Goal: Task Accomplishment & Management: Use online tool/utility

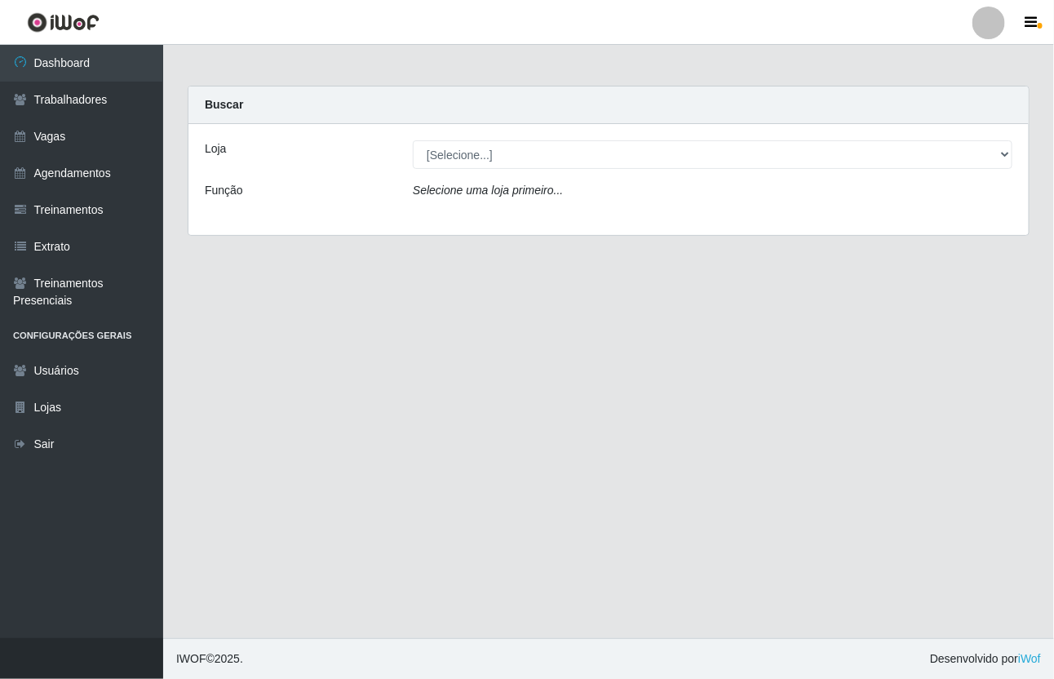
click at [1053, 24] on header "Perfil Alterar Senha Sair" at bounding box center [527, 22] width 1054 height 45
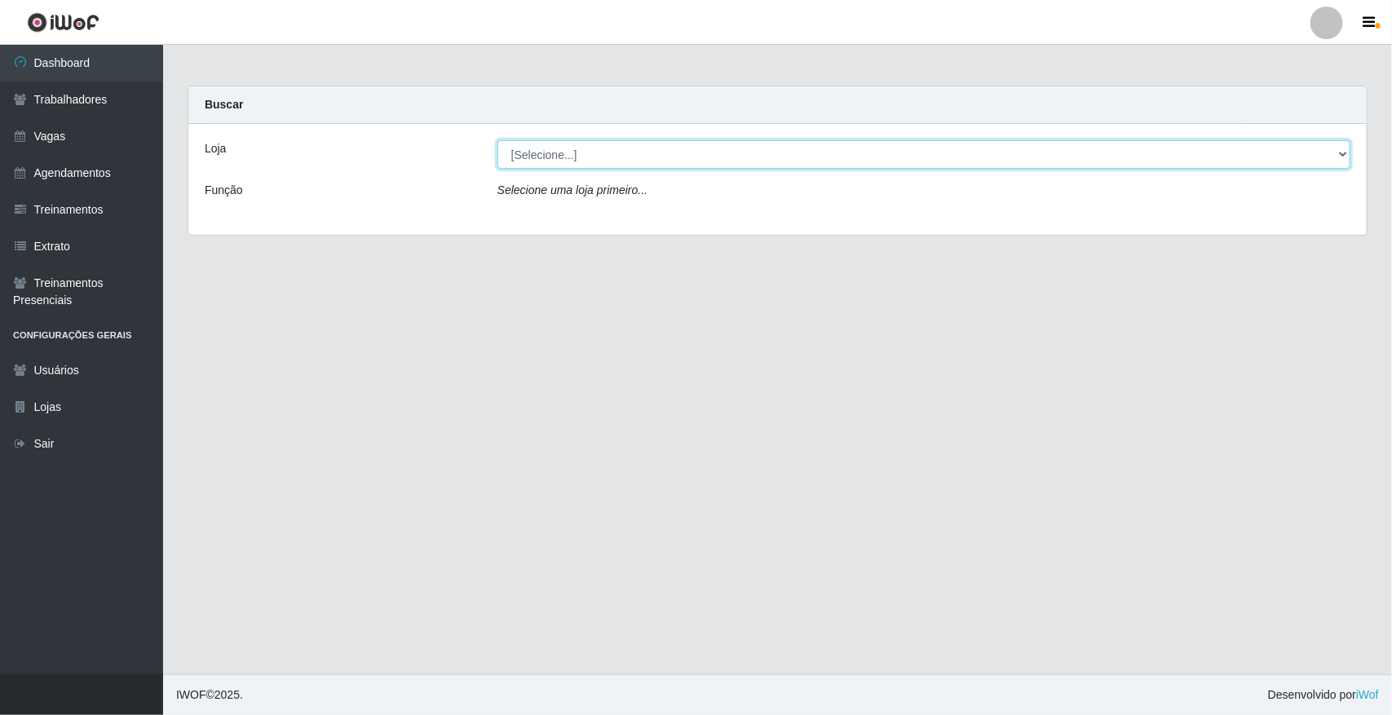
click at [1053, 155] on select "[Selecione...] [GEOGRAPHIC_DATA]" at bounding box center [924, 154] width 853 height 29
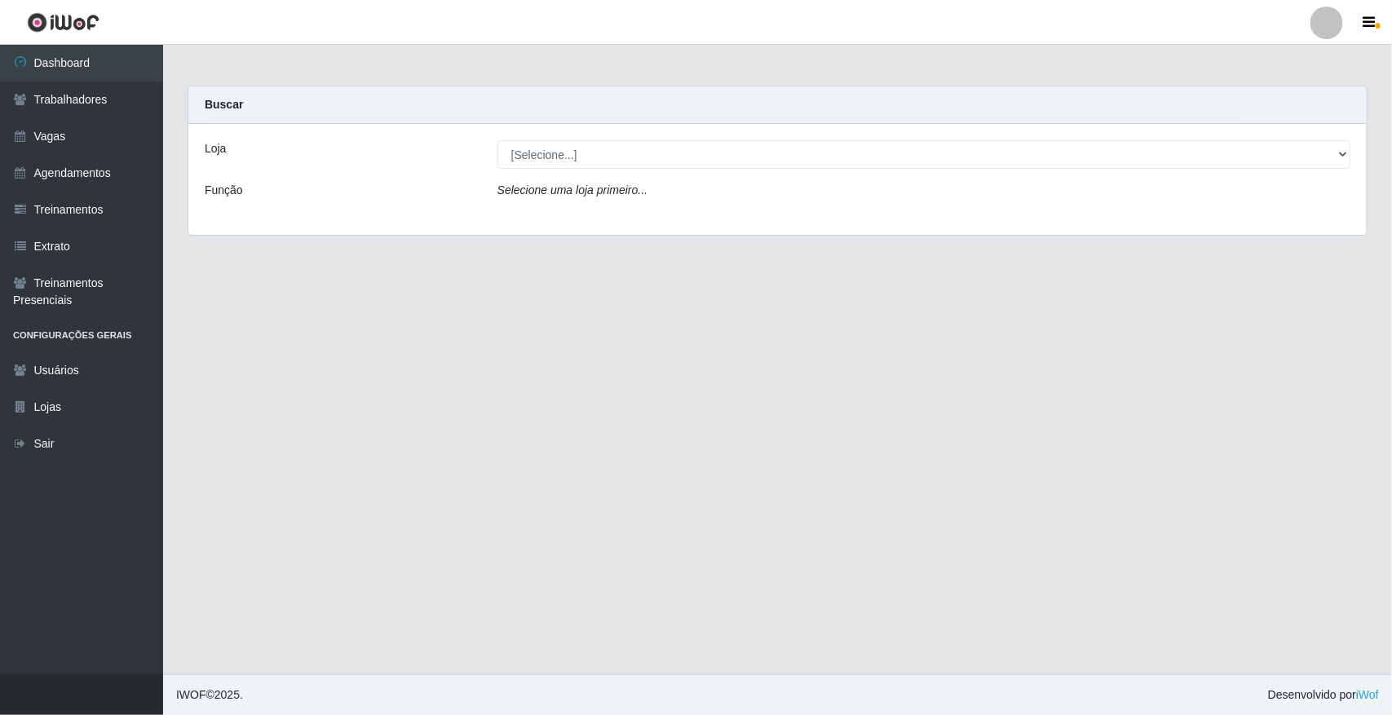
click at [821, 186] on div "Selecione uma loja primeiro..." at bounding box center [924, 194] width 878 height 24
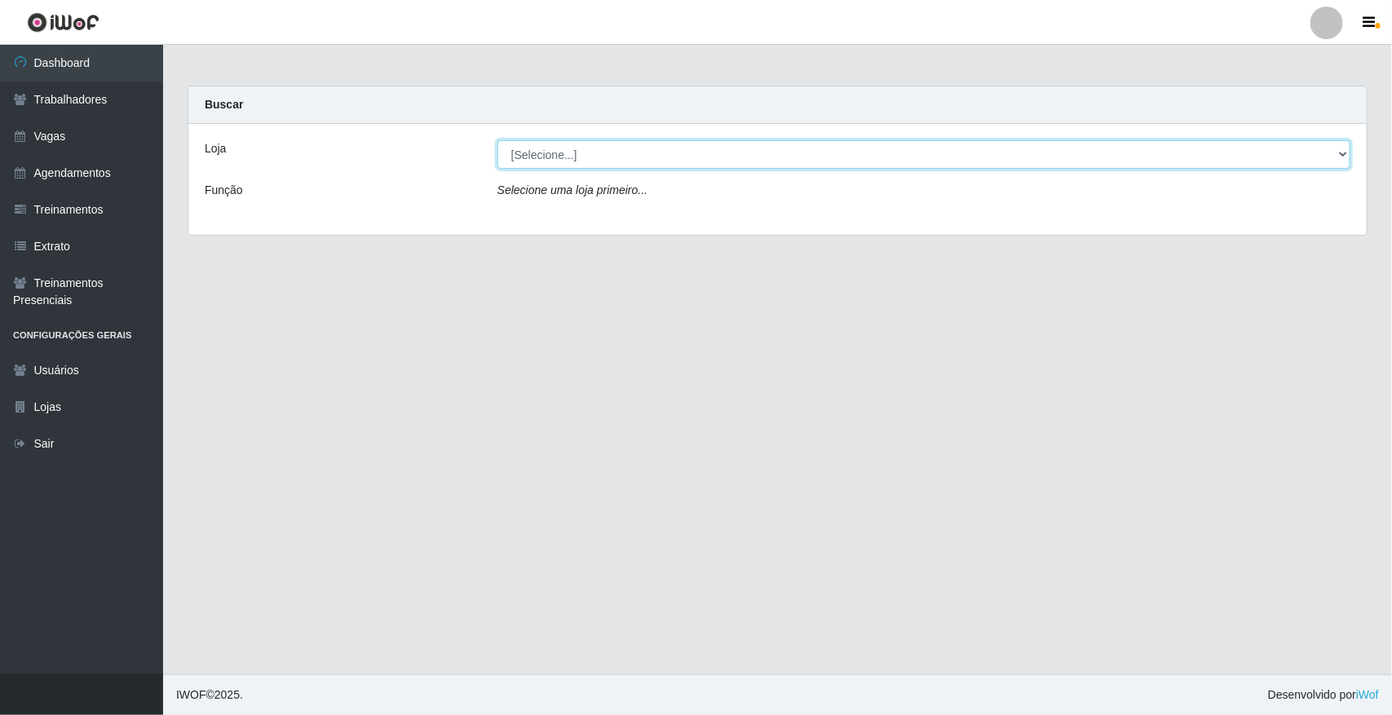
click at [830, 153] on select "[Selecione...] [GEOGRAPHIC_DATA]" at bounding box center [924, 154] width 853 height 29
click at [833, 156] on select "[Selecione...] [GEOGRAPHIC_DATA]" at bounding box center [924, 154] width 853 height 29
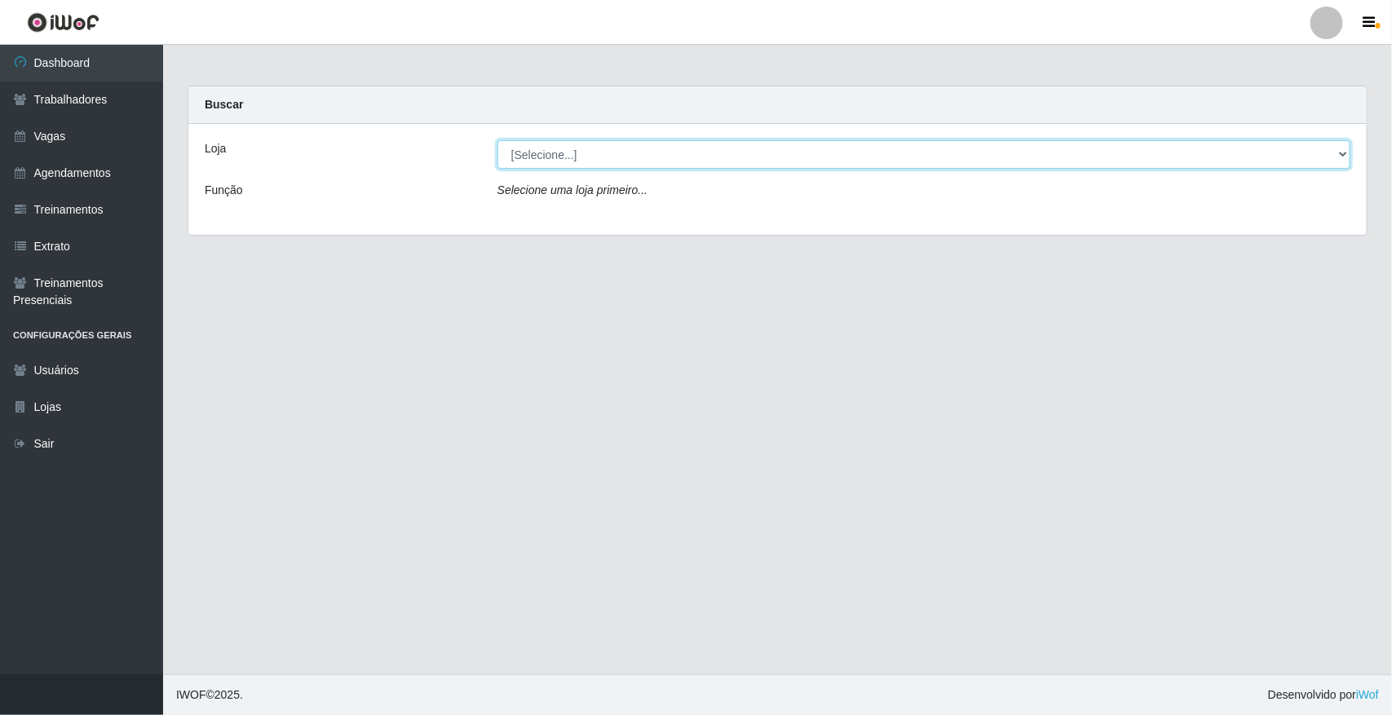
click at [833, 156] on select "[Selecione...] [GEOGRAPHIC_DATA]" at bounding box center [924, 154] width 853 height 29
click at [1053, 148] on select "[Selecione...] [GEOGRAPHIC_DATA]" at bounding box center [924, 154] width 853 height 29
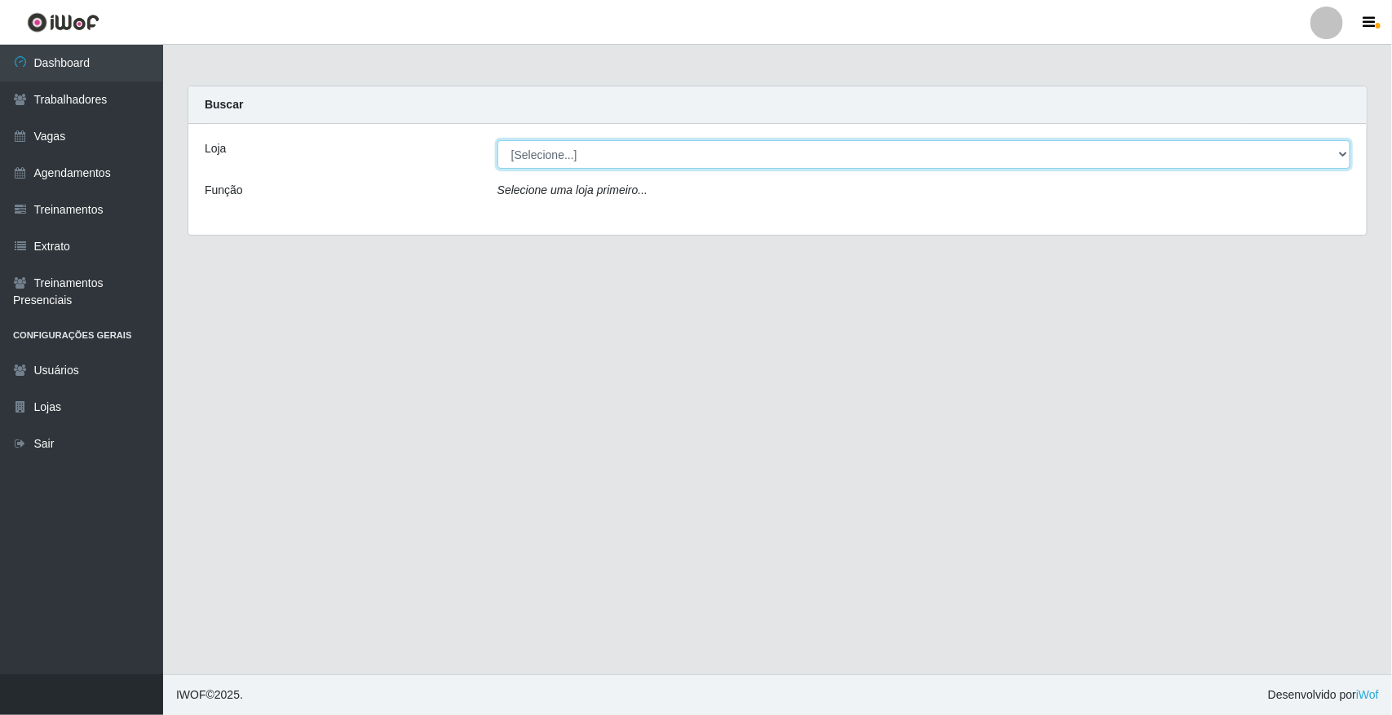
click at [1053, 153] on select "[Selecione...] [GEOGRAPHIC_DATA]" at bounding box center [924, 154] width 853 height 29
select select "65"
click at [498, 140] on select "[Selecione...] [GEOGRAPHIC_DATA]" at bounding box center [924, 154] width 853 height 29
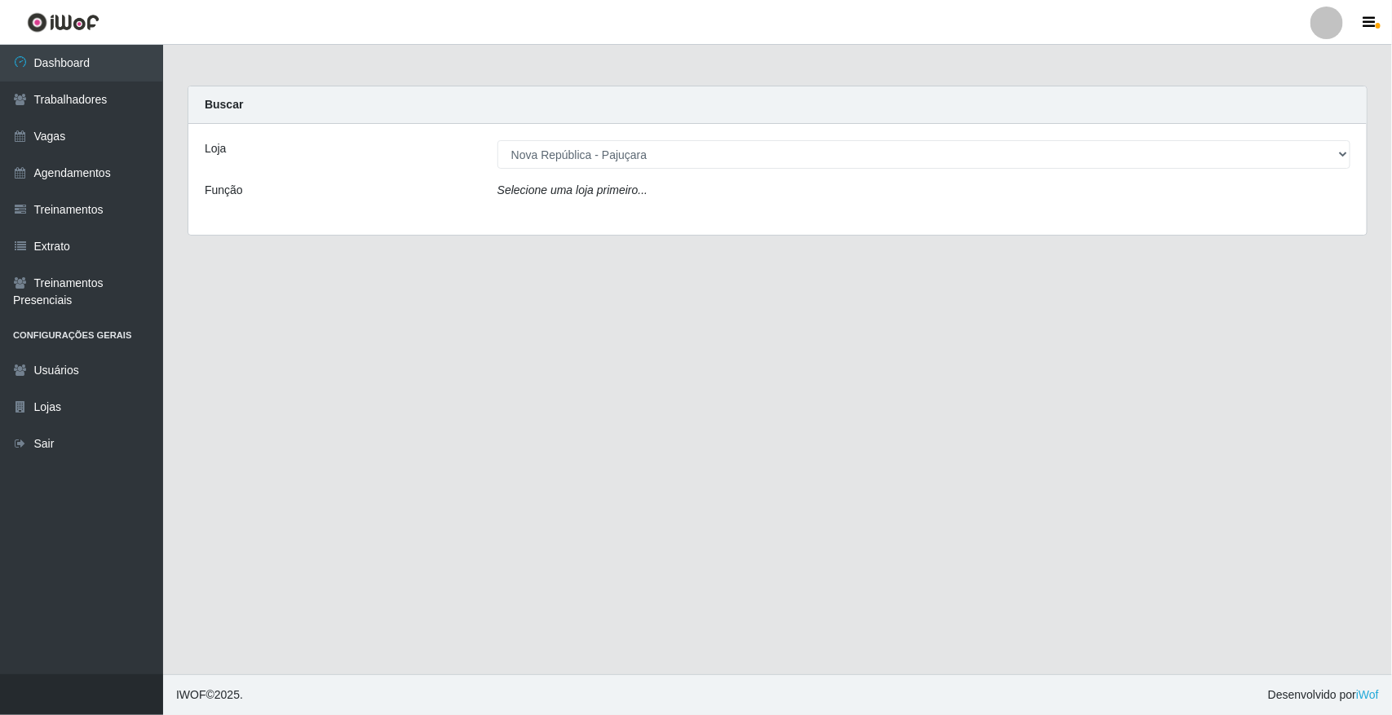
click at [1053, 212] on div "Loja [Selecione...] Nova República - Pajuçara Função Selecione uma loja primeir…" at bounding box center [777, 179] width 1179 height 111
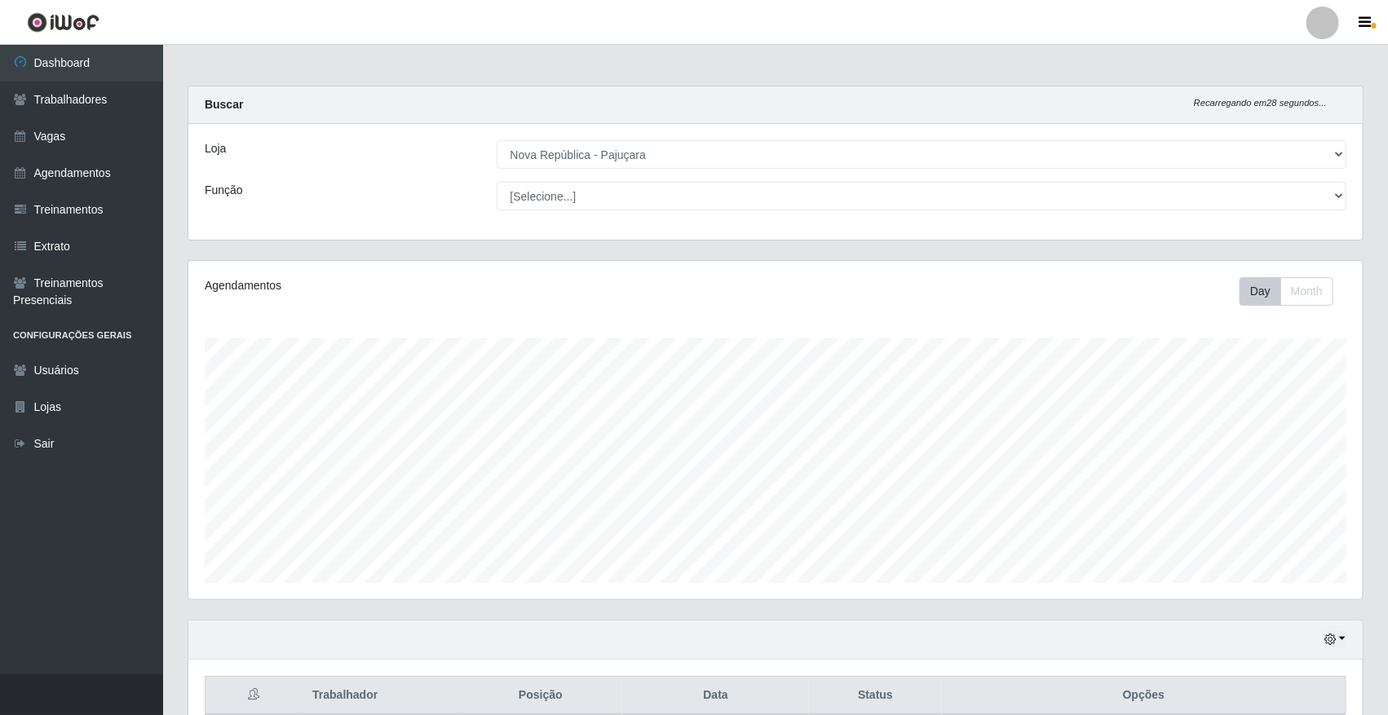
scroll to position [339, 1175]
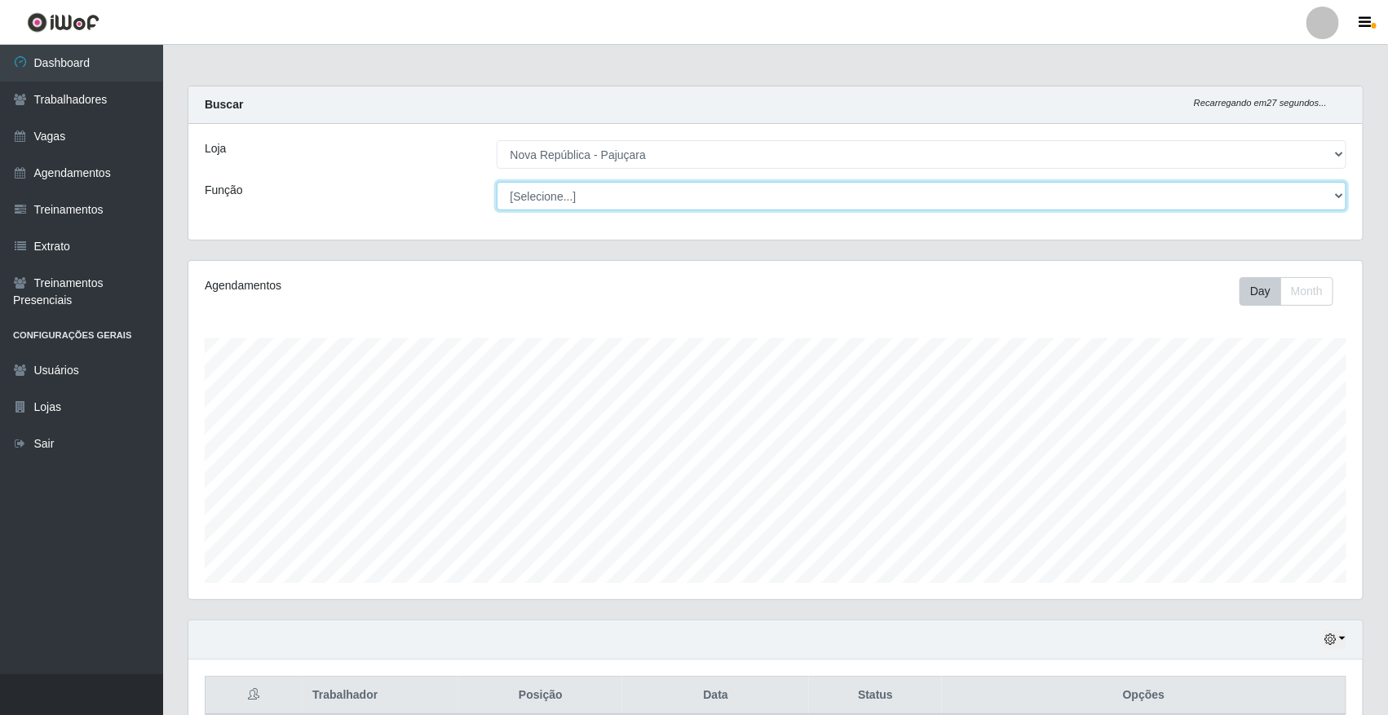
click at [1053, 201] on select "[Selecione...] Balconista Operador de Caixa Repositor" at bounding box center [922, 196] width 851 height 29
click at [497, 182] on select "[Selecione...] Balconista Operador de Caixa Repositor" at bounding box center [922, 196] width 851 height 29
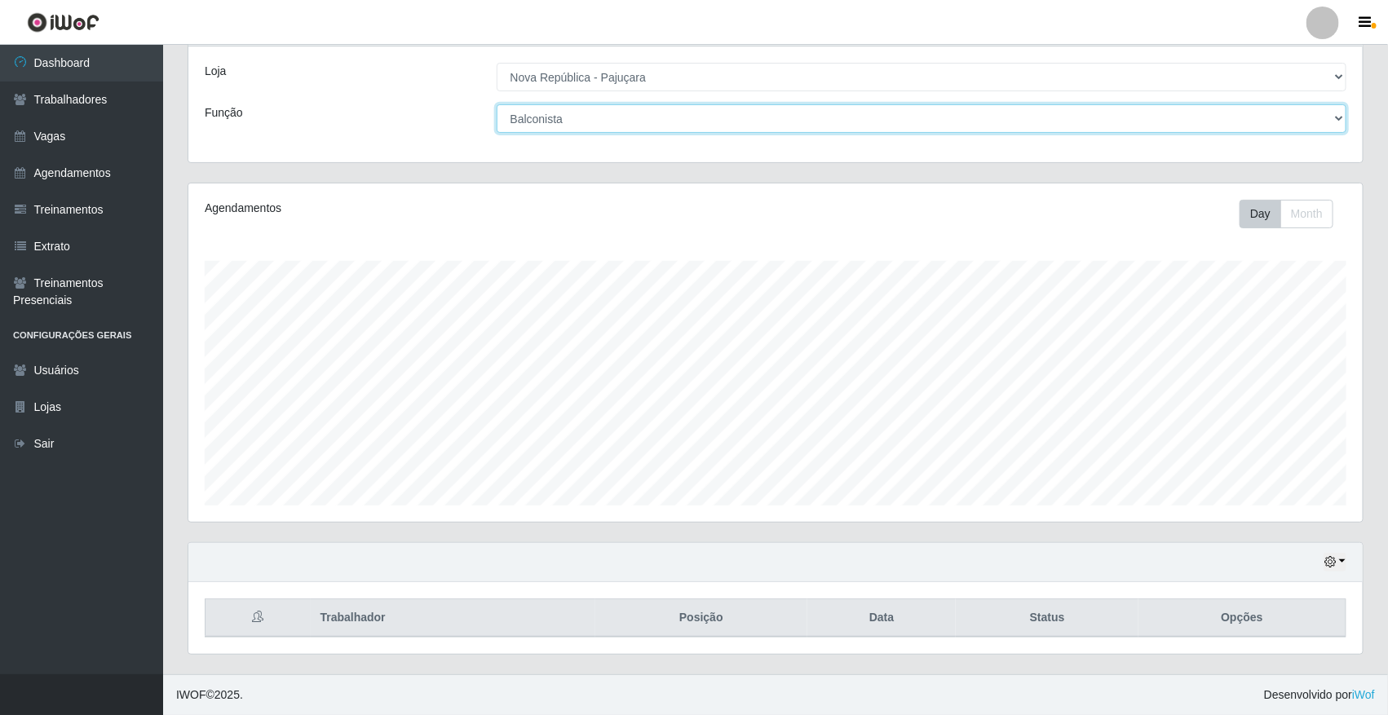
click at [1053, 113] on select "[Selecione...] Balconista Operador de Caixa Repositor" at bounding box center [922, 118] width 851 height 29
click at [497, 104] on select "[Selecione...] Balconista Operador de Caixa Repositor" at bounding box center [922, 118] width 851 height 29
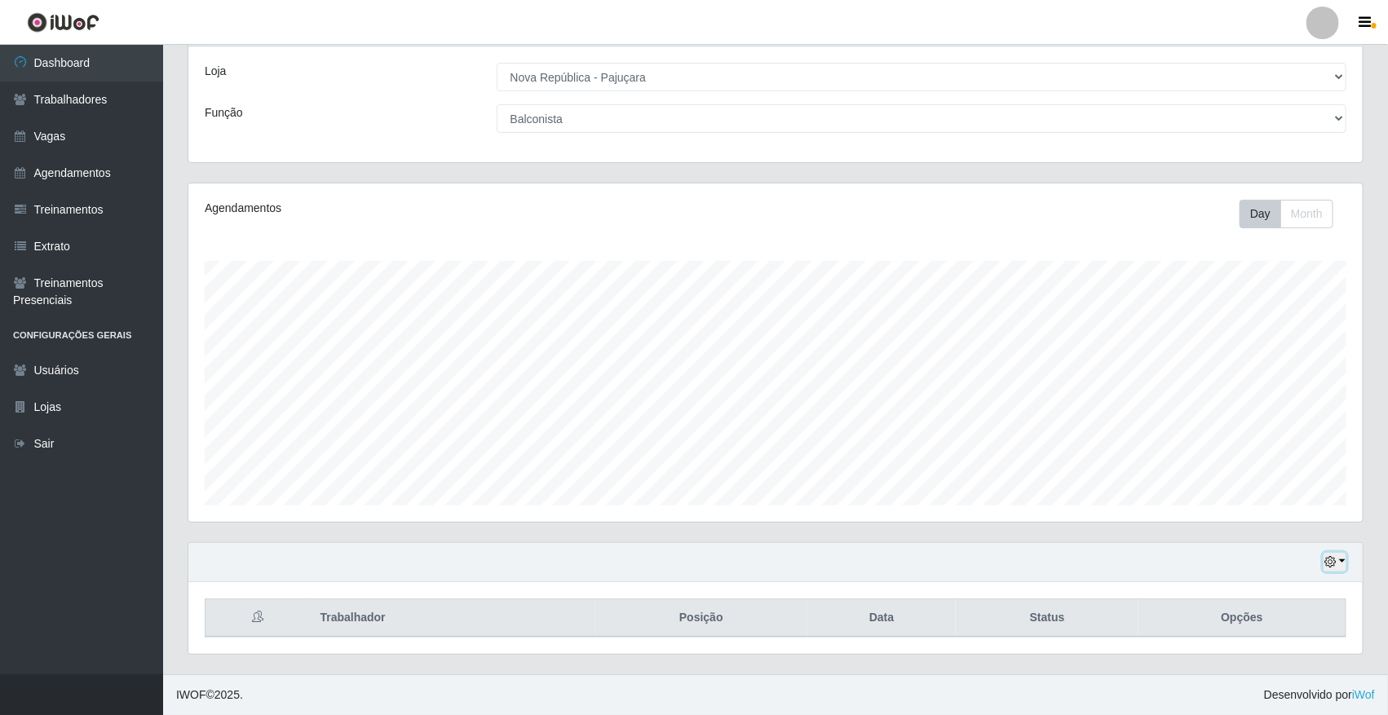
click at [1053, 564] on button "button" at bounding box center [1335, 562] width 23 height 19
click at [1053, 491] on button "1 Semana" at bounding box center [1280, 501] width 129 height 34
click at [1053, 559] on button "button" at bounding box center [1335, 562] width 23 height 19
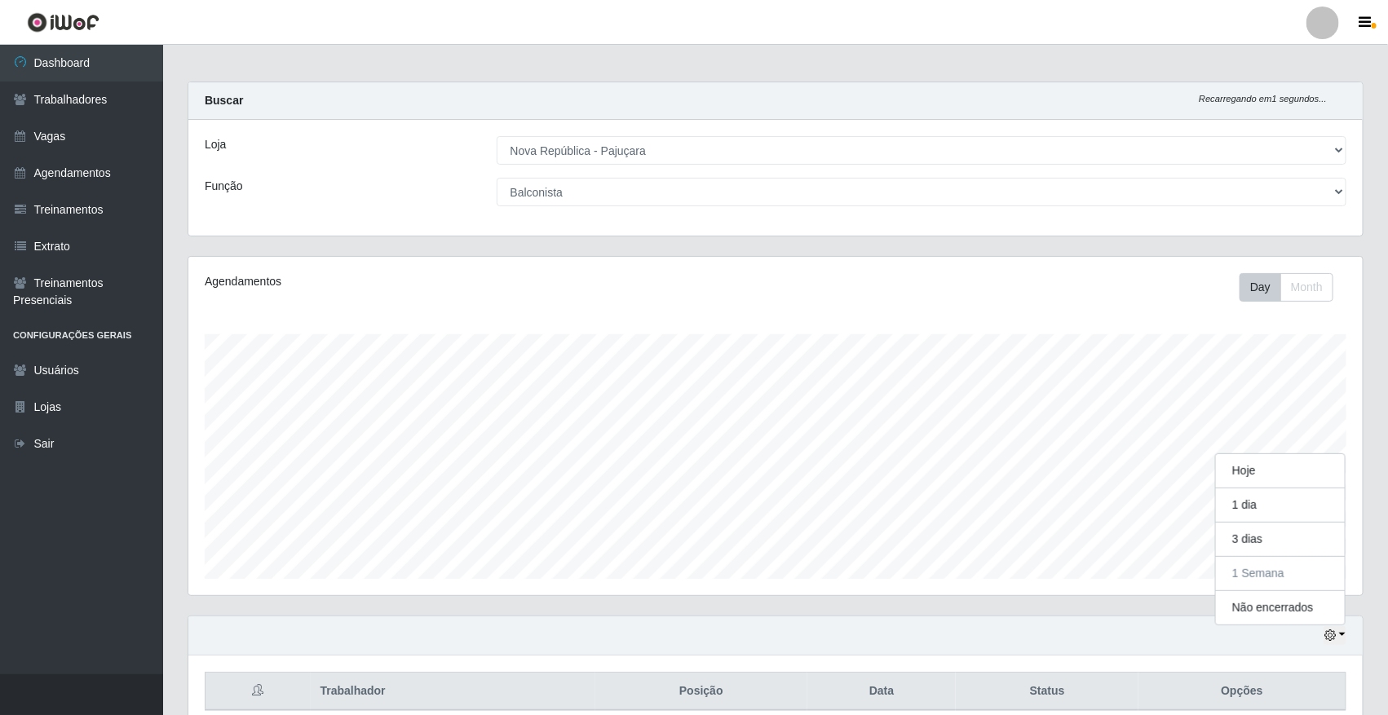
scroll to position [0, 0]
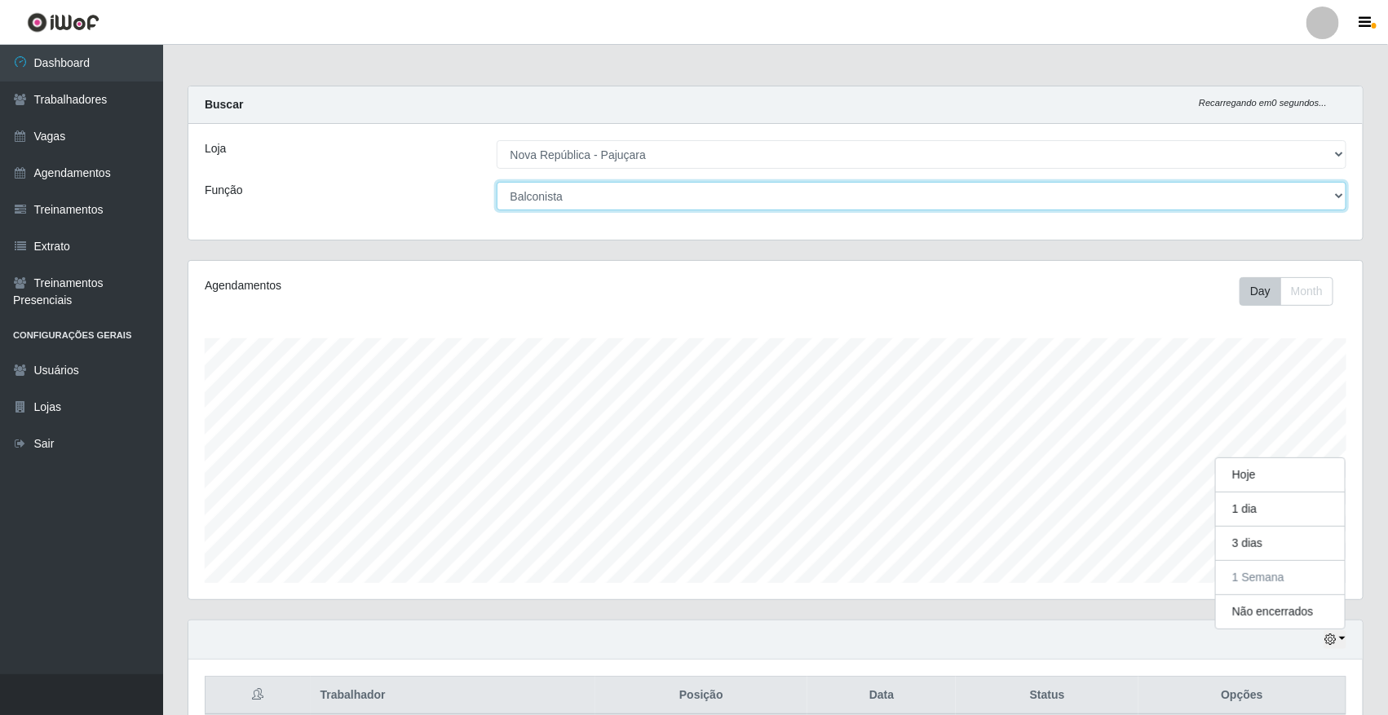
click at [1053, 198] on select "[Selecione...] Balconista Operador de Caixa Repositor" at bounding box center [922, 196] width 851 height 29
click at [1053, 197] on select "[Selecione...] Balconista Operador de Caixa Repositor" at bounding box center [922, 196] width 851 height 29
select select "22"
click at [497, 182] on select "[Selecione...] Balconista Operador de Caixa Repositor" at bounding box center [922, 196] width 851 height 29
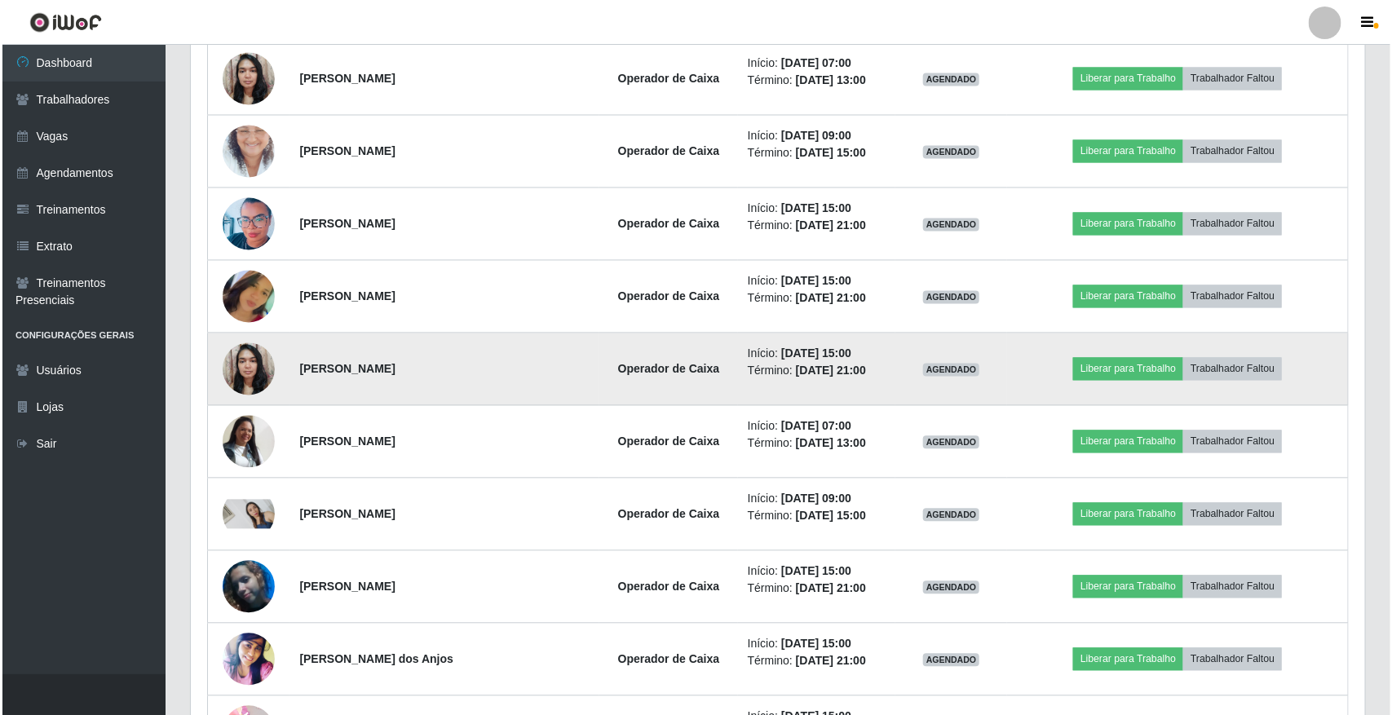
scroll to position [1427, 0]
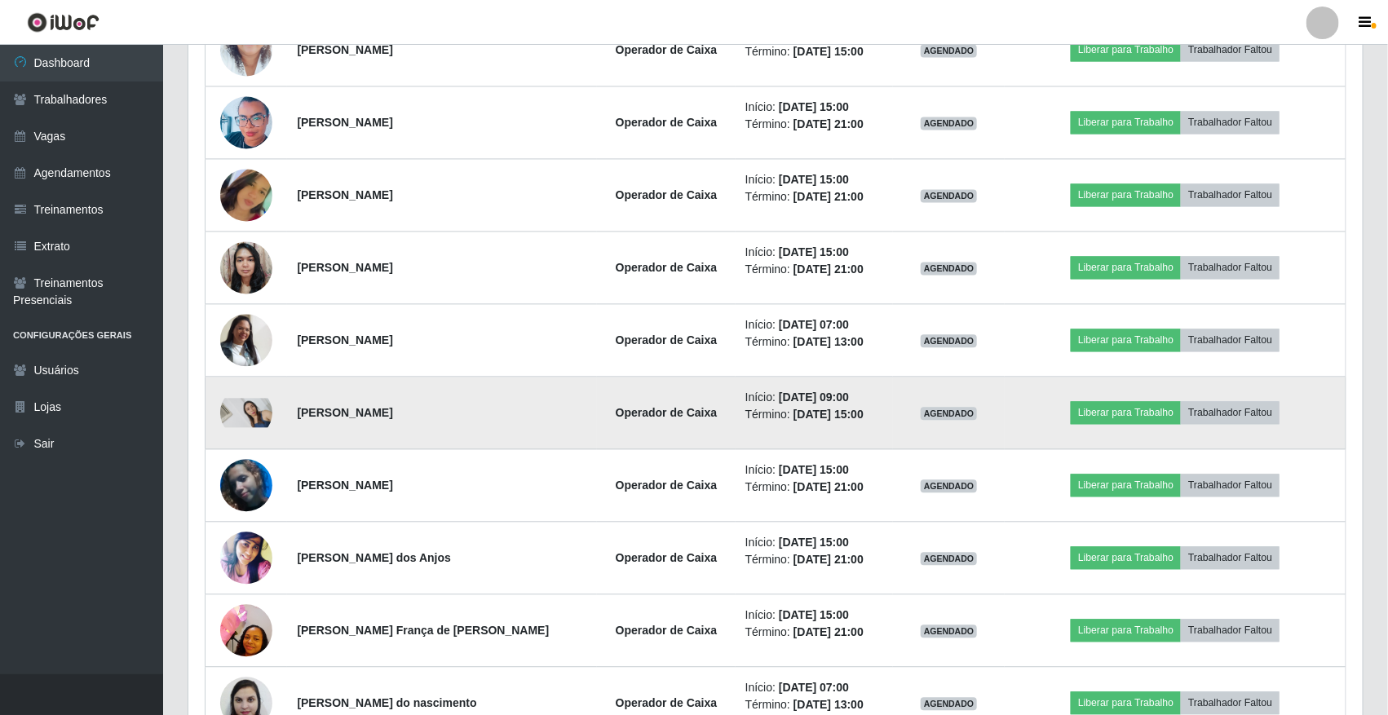
click at [237, 402] on img at bounding box center [246, 412] width 52 height 29
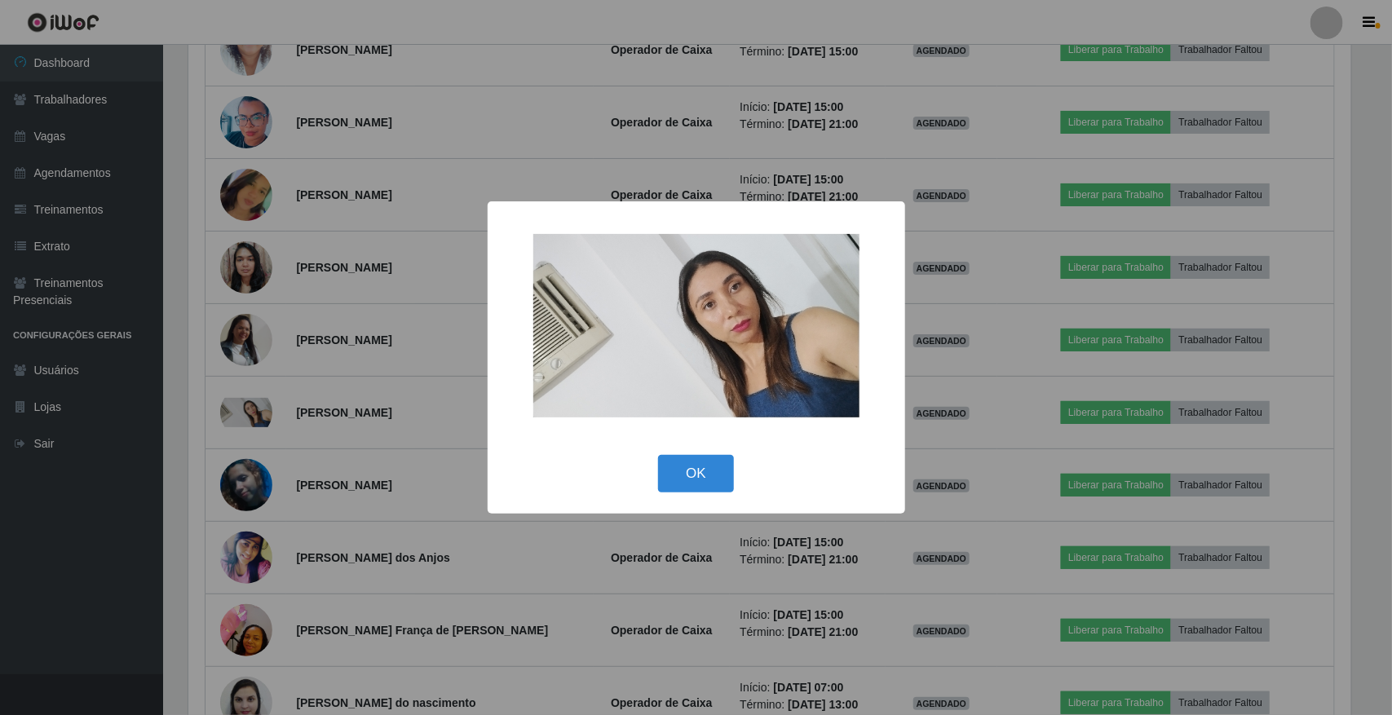
click at [149, 398] on div "× OK Cancel" at bounding box center [696, 357] width 1392 height 715
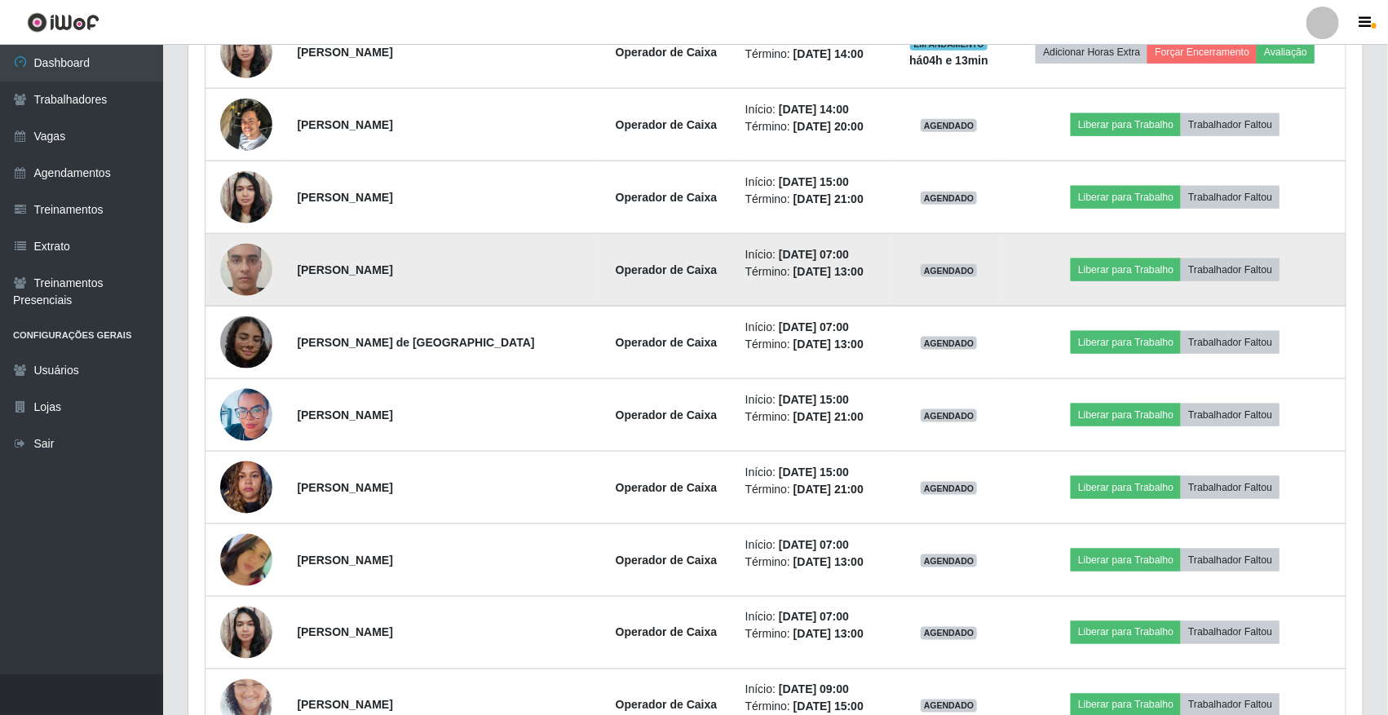
scroll to position [806, 0]
